Goal: Task Accomplishment & Management: Manage account settings

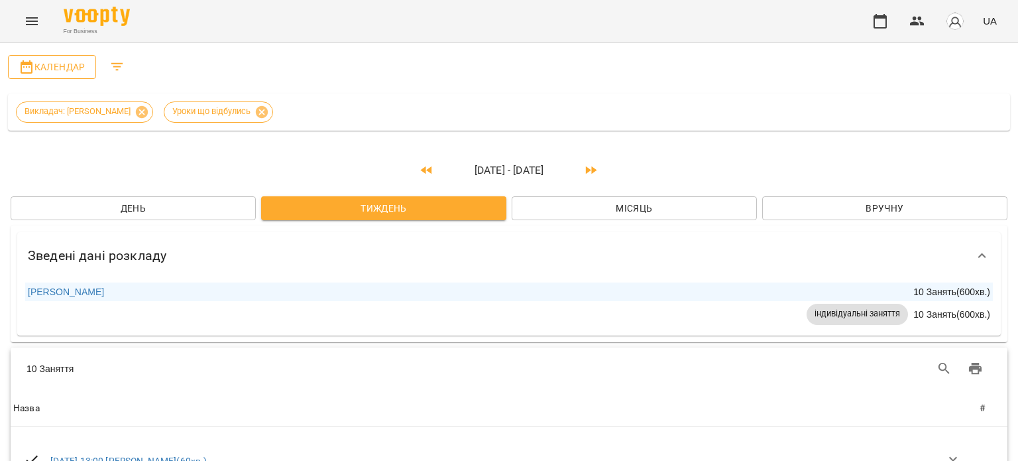
click at [38, 66] on span "Календар" at bounding box center [52, 67] width 67 height 16
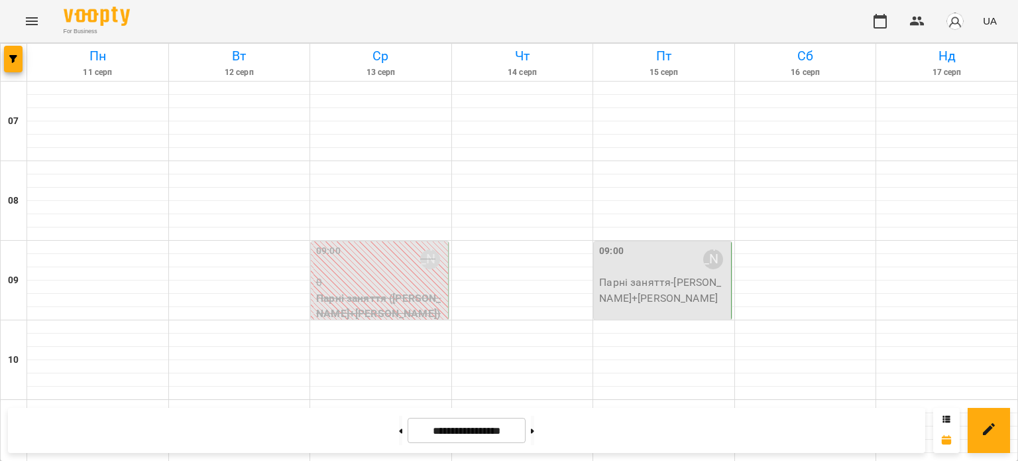
scroll to position [265, 0]
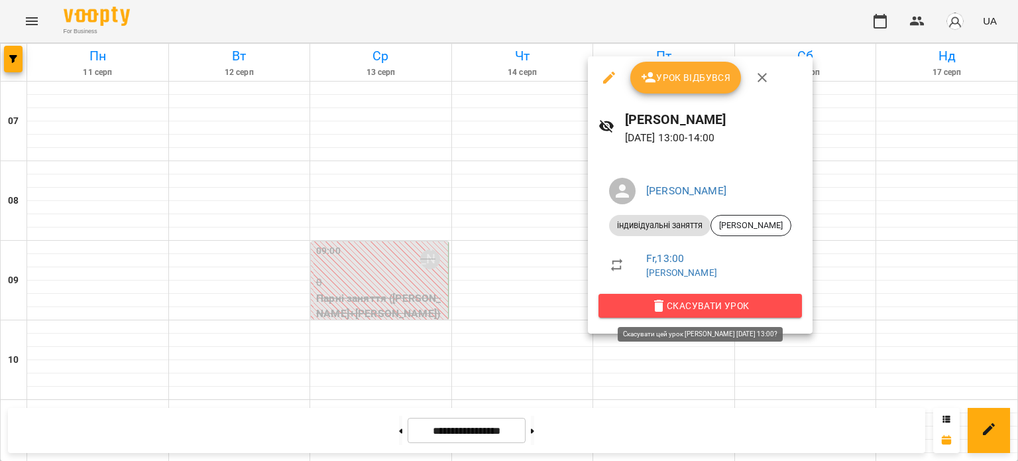
click at [685, 306] on span "Скасувати Урок" at bounding box center [700, 306] width 182 height 16
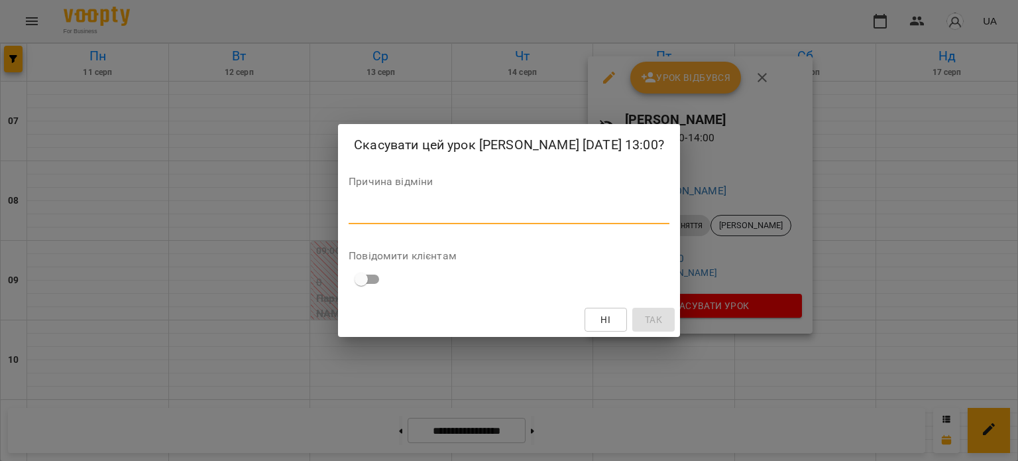
click at [480, 219] on textarea at bounding box center [509, 213] width 321 height 13
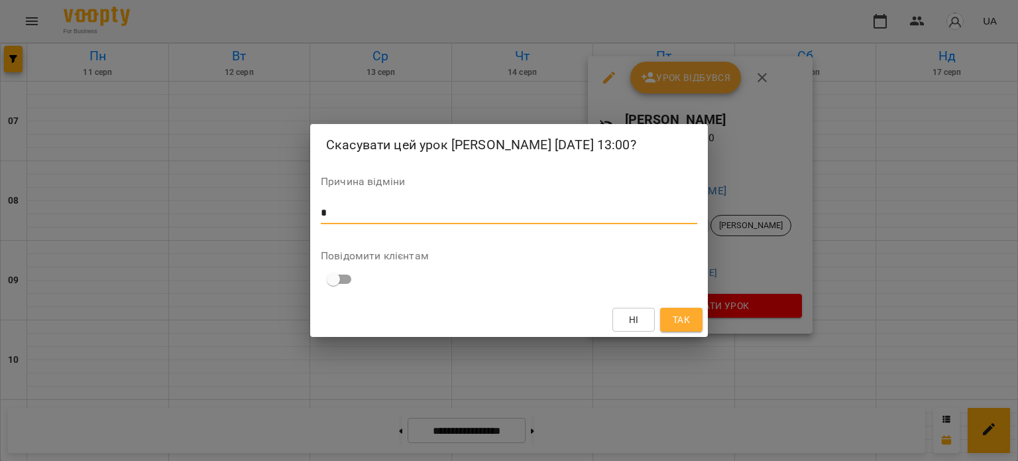
type textarea "*"
click at [685, 328] on span "Так" at bounding box center [681, 320] width 17 height 16
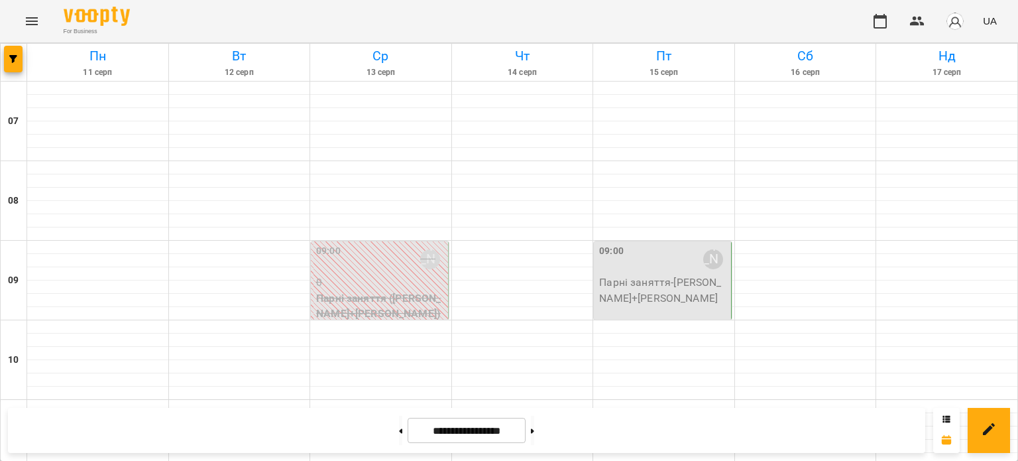
scroll to position [249, 0]
click at [945, 418] on icon at bounding box center [947, 419] width 8 height 8
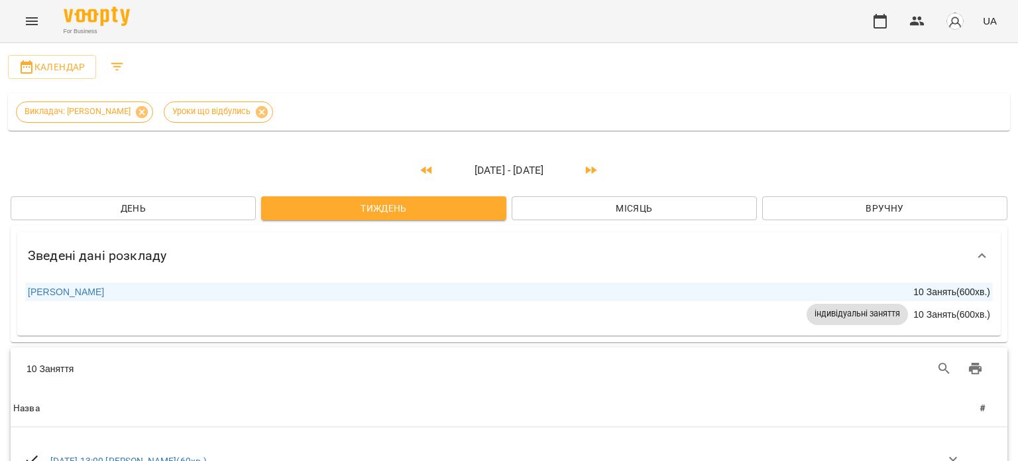
click at [590, 166] on icon "button" at bounding box center [591, 170] width 16 height 16
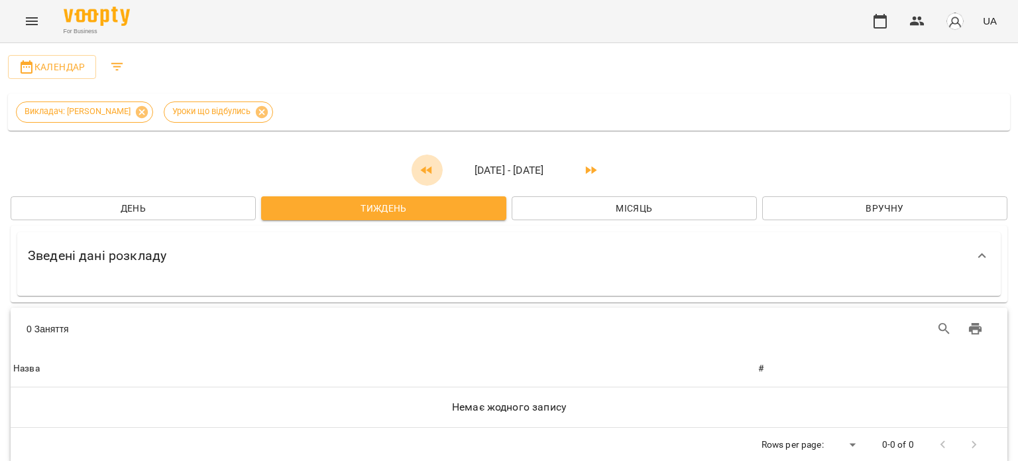
click at [422, 165] on icon "button" at bounding box center [427, 170] width 16 height 16
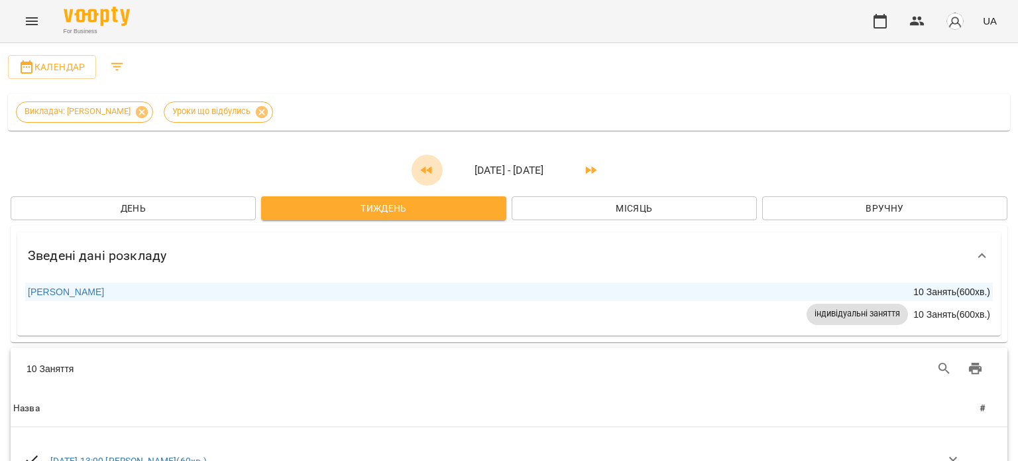
click at [421, 166] on icon "button" at bounding box center [426, 170] width 11 height 8
click at [588, 170] on icon "button" at bounding box center [591, 170] width 11 height 8
click at [72, 66] on span "Календар" at bounding box center [52, 67] width 67 height 16
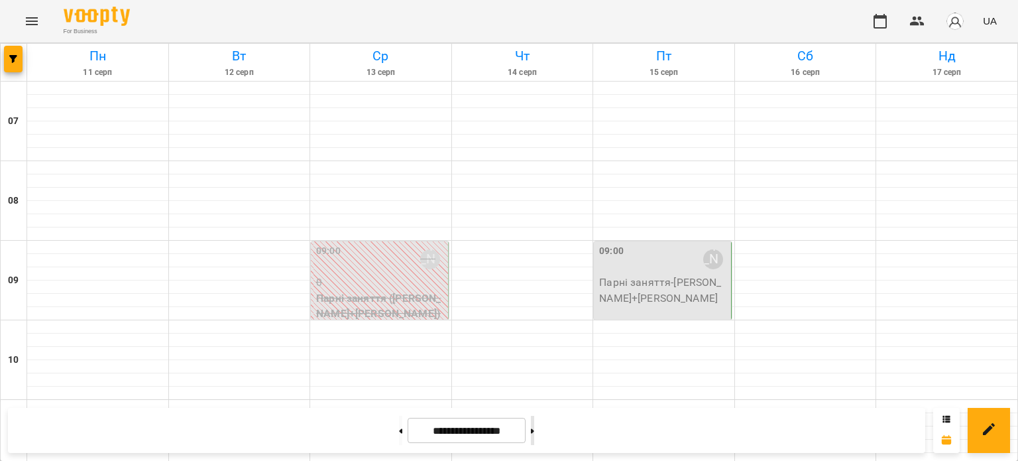
scroll to position [330, 0]
click at [534, 429] on button at bounding box center [532, 430] width 3 height 29
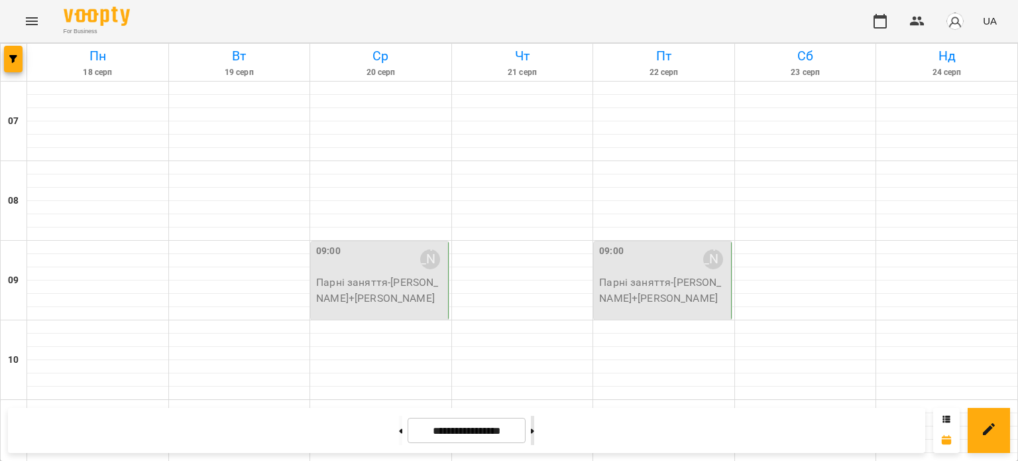
click at [534, 424] on button at bounding box center [532, 430] width 3 height 29
click at [399, 432] on button at bounding box center [400, 430] width 3 height 29
click at [534, 426] on button at bounding box center [532, 430] width 3 height 29
click at [399, 428] on button at bounding box center [400, 430] width 3 height 29
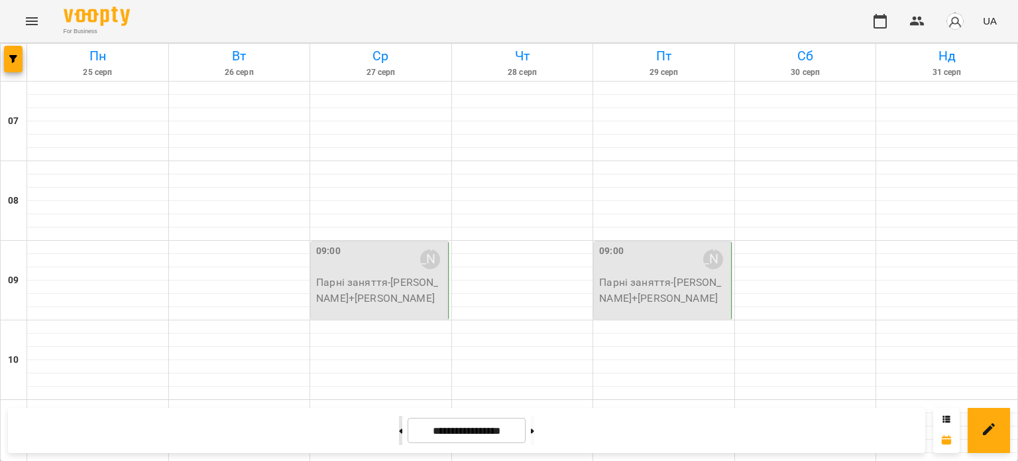
type input "**********"
